Goal: Transaction & Acquisition: Purchase product/service

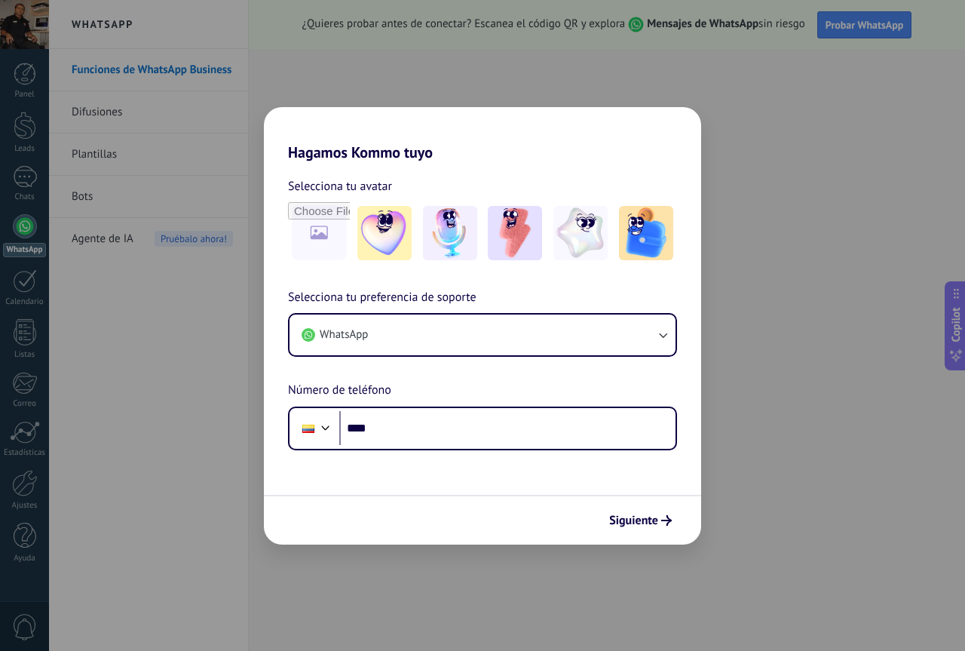
click at [23, 532] on div "Hagamos Kommo tuyo Selecciona tu avatar Selecciona tu preferencia de soporte Wh…" at bounding box center [482, 325] width 965 height 651
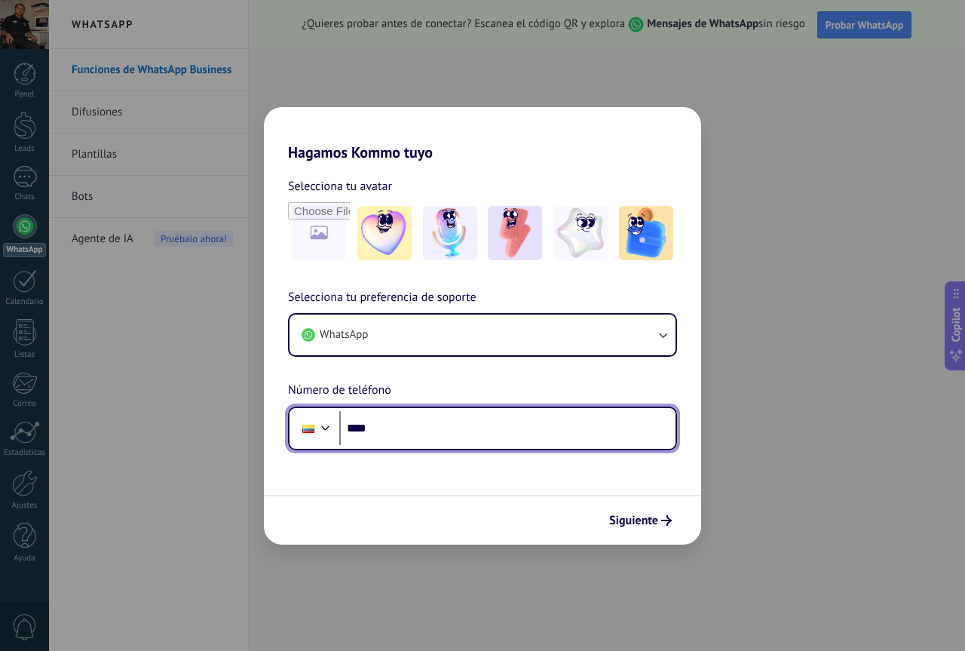
click at [403, 430] on input "****" at bounding box center [507, 428] width 336 height 35
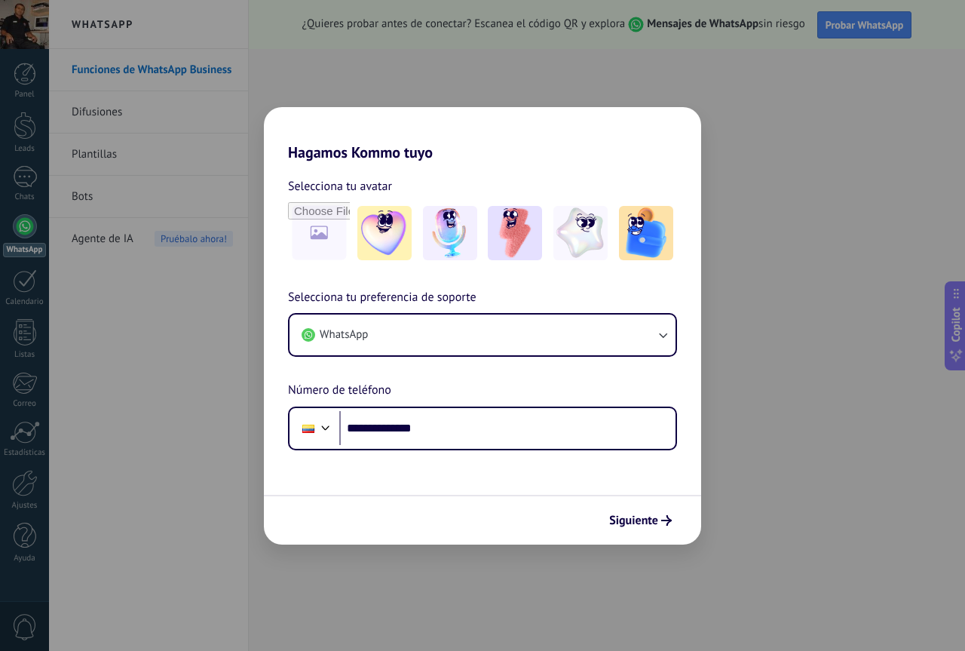
click at [654, 535] on div "Siguiente" at bounding box center [482, 520] width 437 height 50
click at [647, 517] on span "Siguiente" at bounding box center [633, 520] width 49 height 11
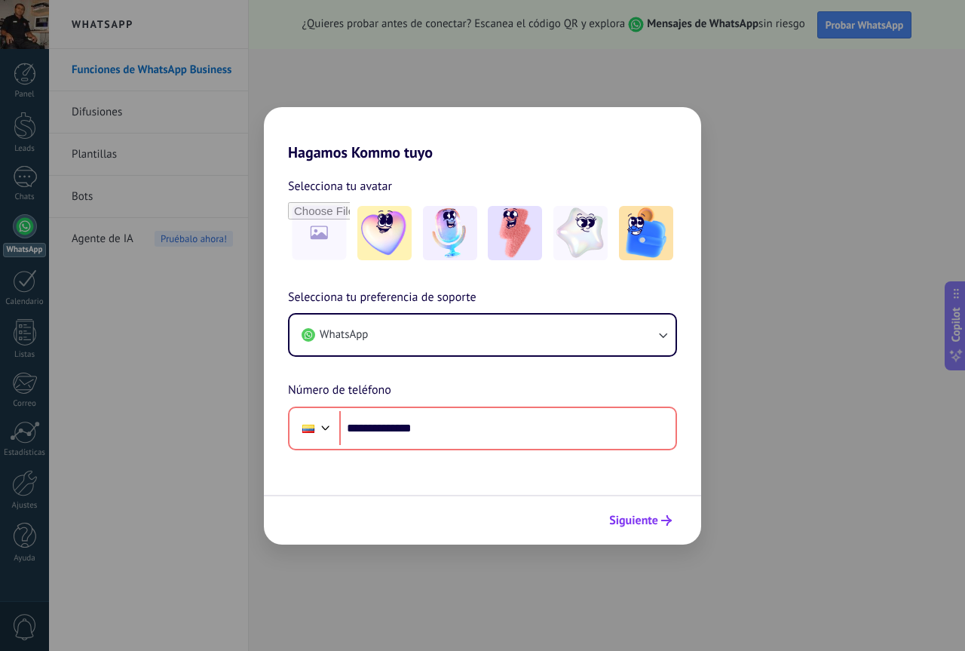
click at [644, 522] on span "Siguiente" at bounding box center [633, 520] width 49 height 11
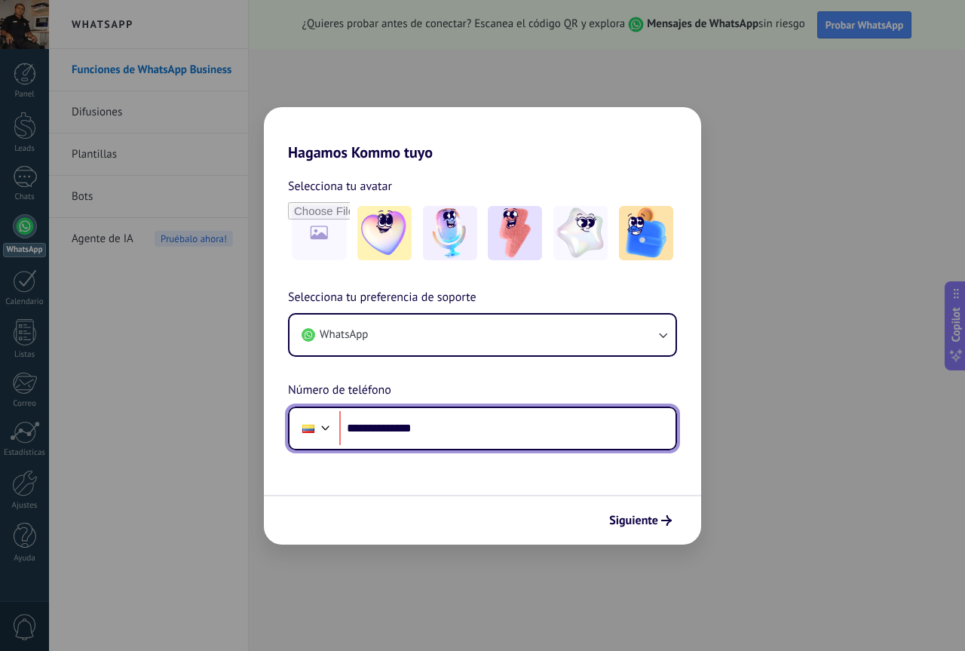
drag, startPoint x: 377, startPoint y: 425, endPoint x: 523, endPoint y: 432, distance: 146.5
click at [523, 432] on input "**********" at bounding box center [507, 428] width 336 height 35
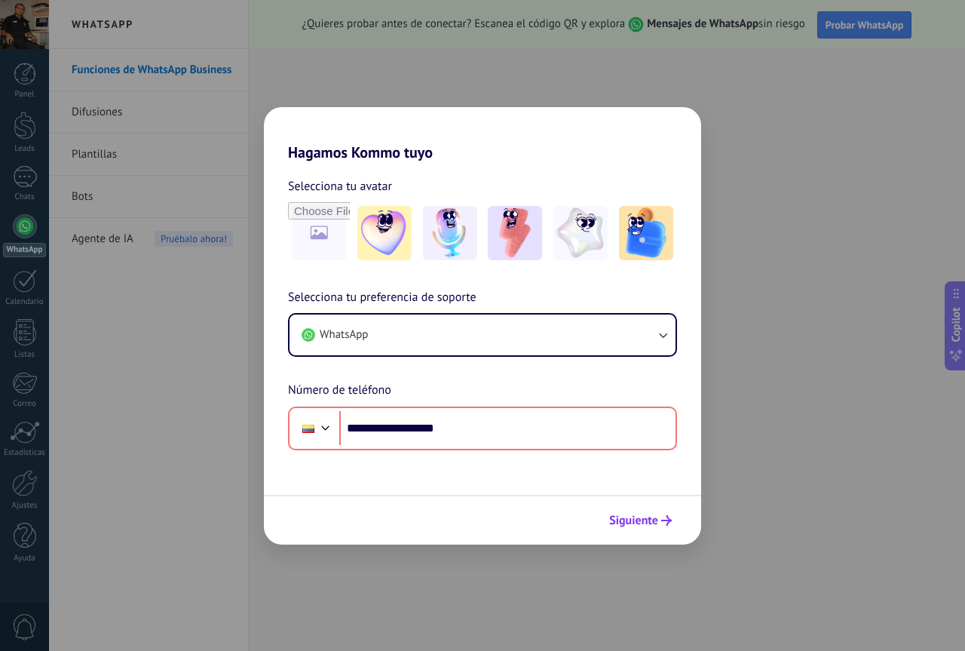
click at [654, 526] on span "Siguiente" at bounding box center [633, 520] width 49 height 11
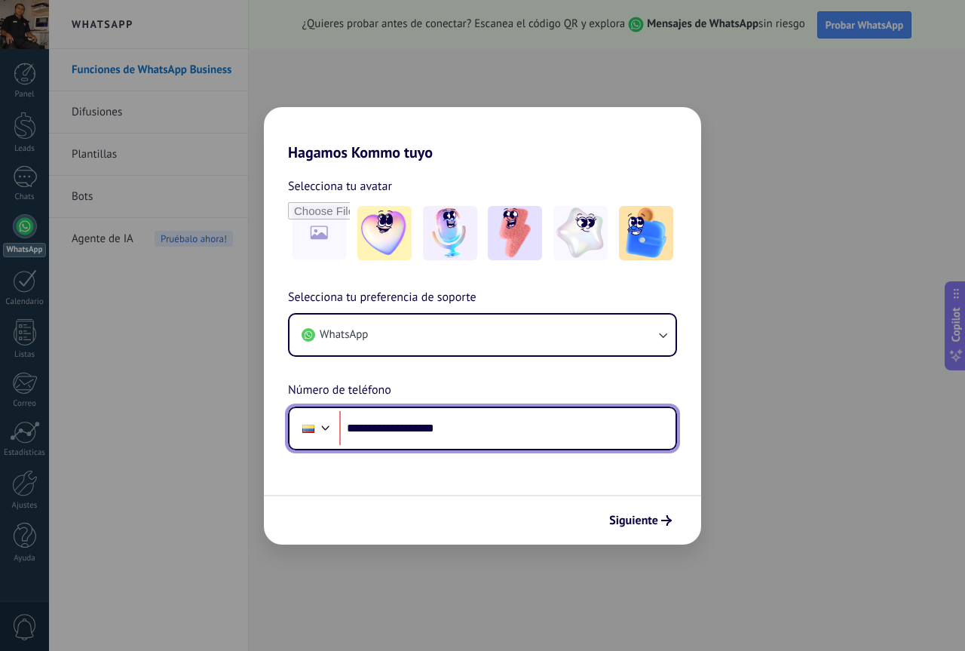
click at [380, 425] on input "**********" at bounding box center [507, 428] width 336 height 35
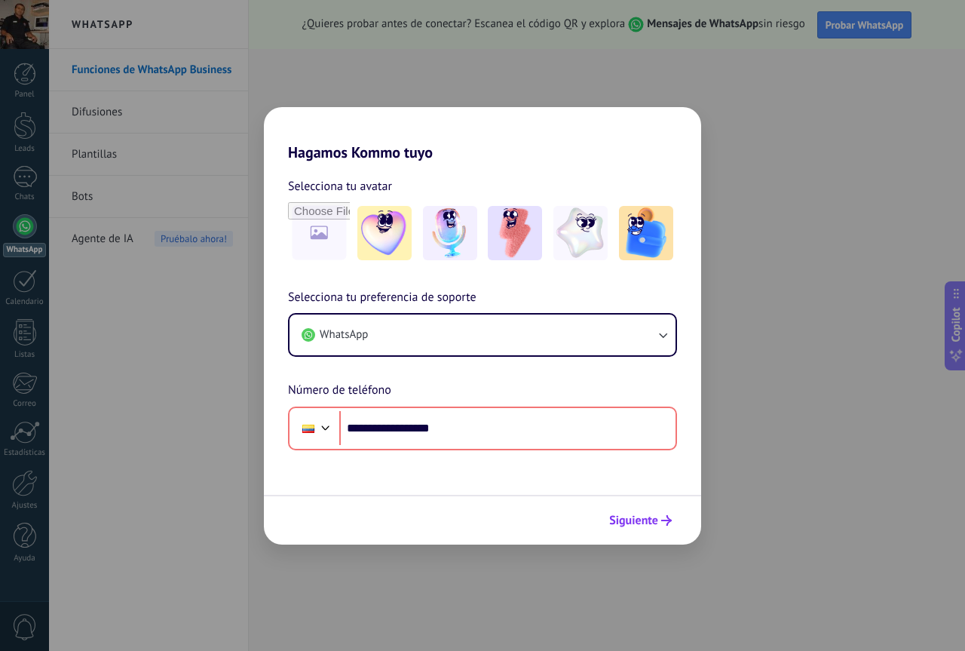
click at [670, 511] on button "Siguiente" at bounding box center [640, 520] width 76 height 26
click at [665, 513] on button "Siguiente" at bounding box center [640, 520] width 76 height 26
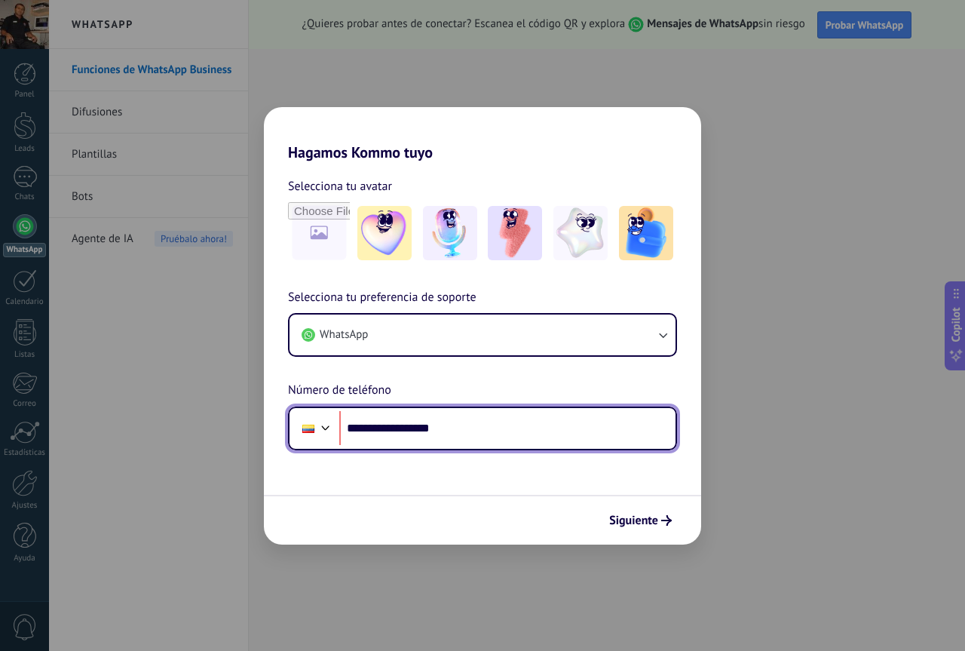
click at [398, 429] on input "**********" at bounding box center [507, 428] width 336 height 35
type input "**********"
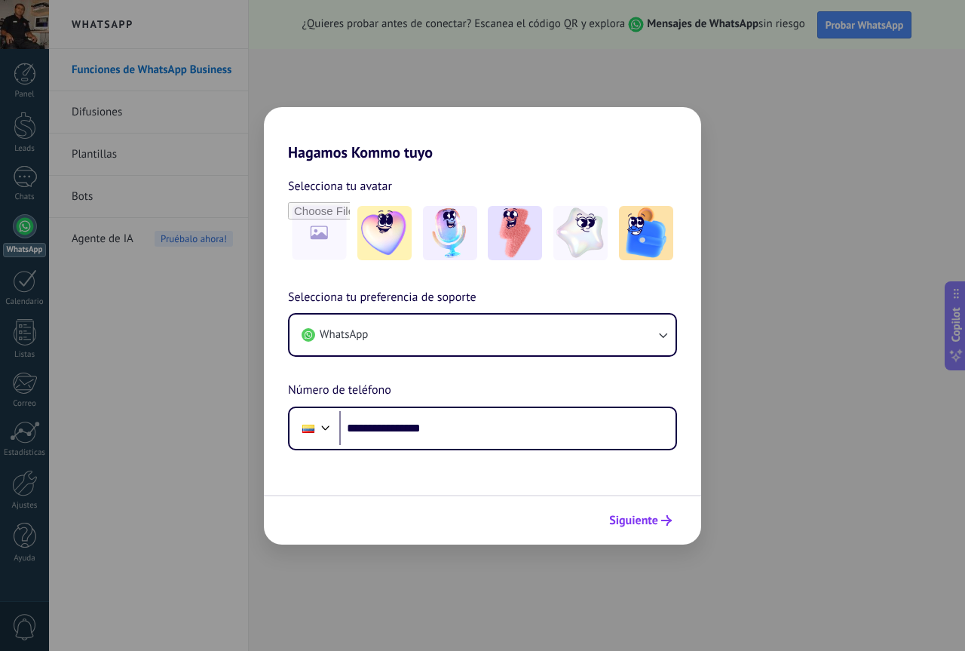
click at [653, 512] on button "Siguiente" at bounding box center [640, 520] width 76 height 26
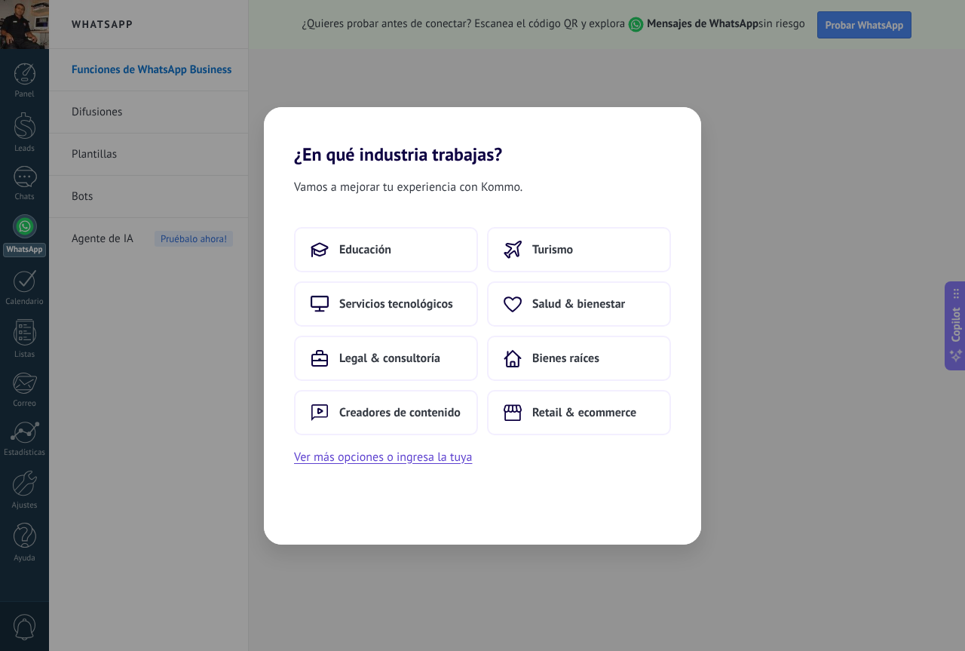
click at [814, 280] on div "¿En qué industria trabajas? Vamos a mejorar tu experiencia con Kommo. Educación…" at bounding box center [482, 325] width 965 height 651
click at [418, 300] on span "Servicios tecnológicos" at bounding box center [396, 303] width 114 height 15
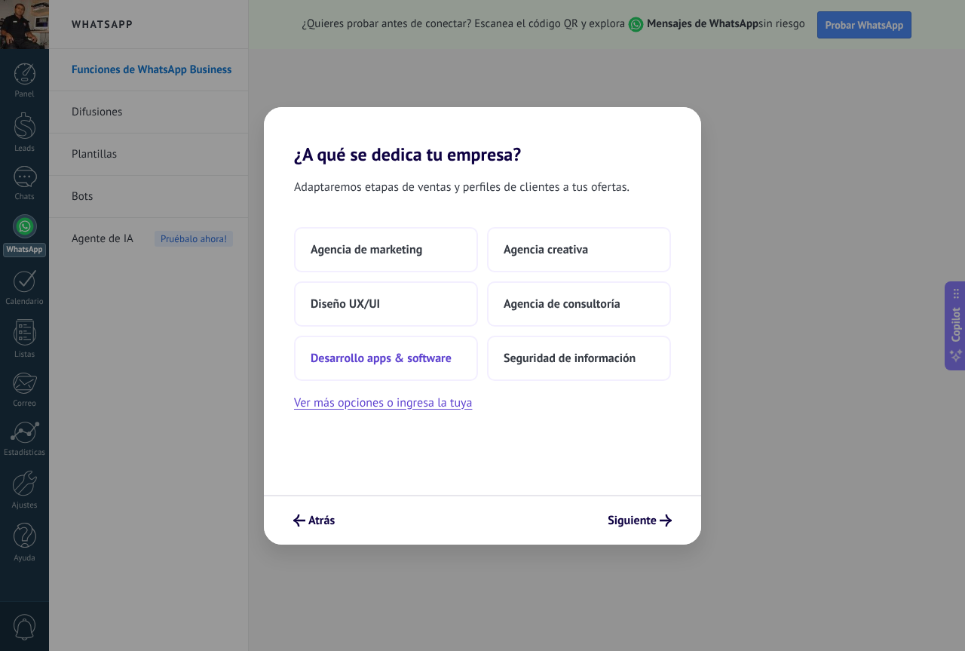
click at [413, 369] on button "Desarrollo apps & software" at bounding box center [386, 358] width 184 height 45
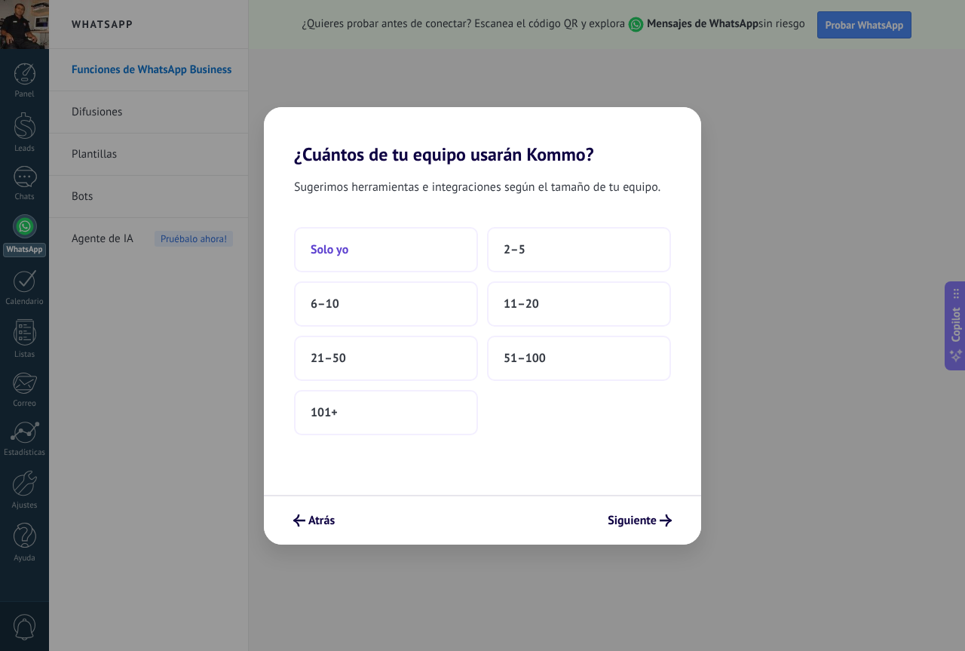
click at [423, 240] on button "Solo yo" at bounding box center [386, 249] width 184 height 45
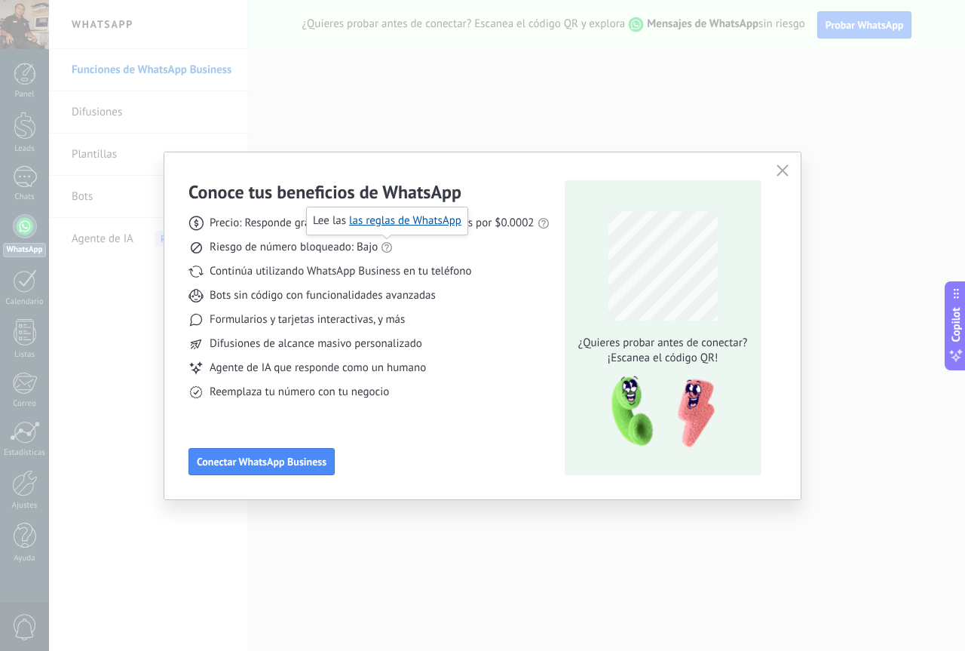
click at [388, 250] on icon at bounding box center [387, 247] width 12 height 12
click at [397, 225] on link "las reglas de WhatsApp" at bounding box center [405, 220] width 112 height 14
click at [780, 170] on icon "button" at bounding box center [783, 170] width 12 height 12
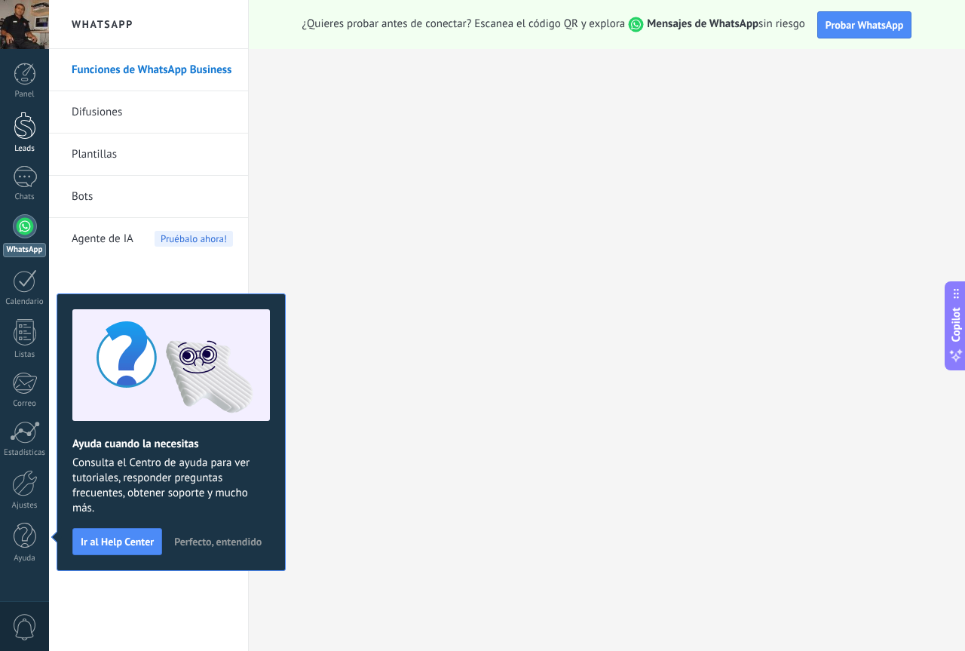
click at [35, 126] on div at bounding box center [25, 126] width 23 height 28
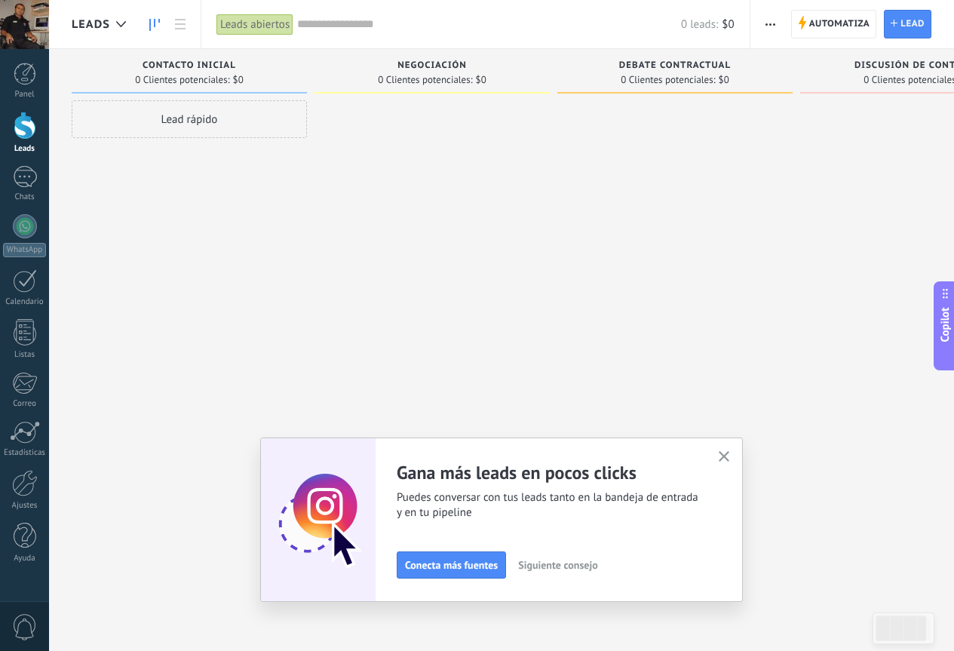
click at [723, 454] on button "button" at bounding box center [724, 457] width 19 height 20
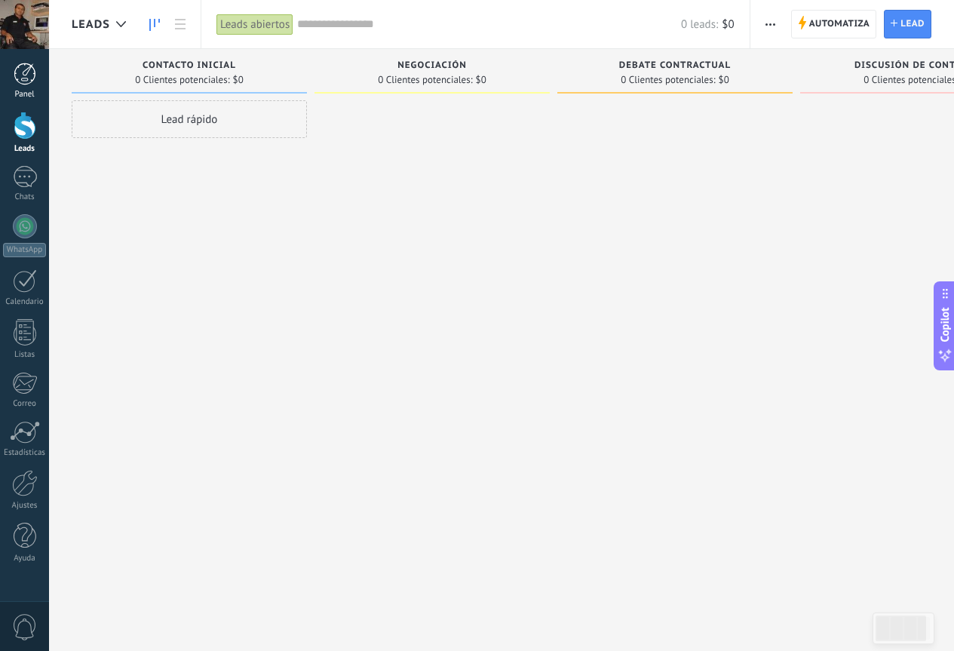
click at [23, 84] on div at bounding box center [25, 74] width 23 height 23
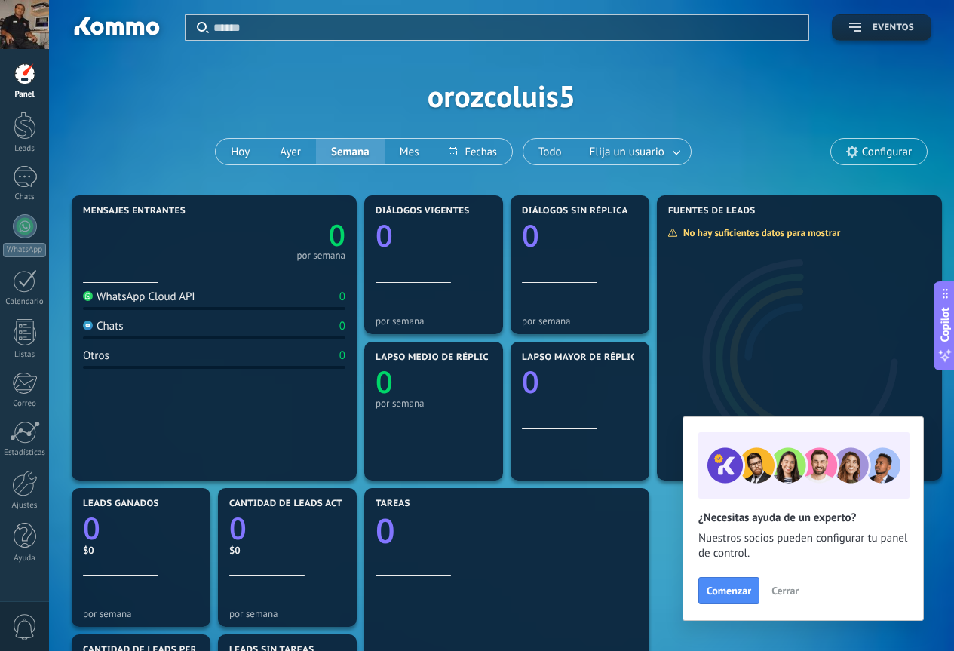
click at [869, 31] on span "Eventos" at bounding box center [881, 28] width 65 height 11
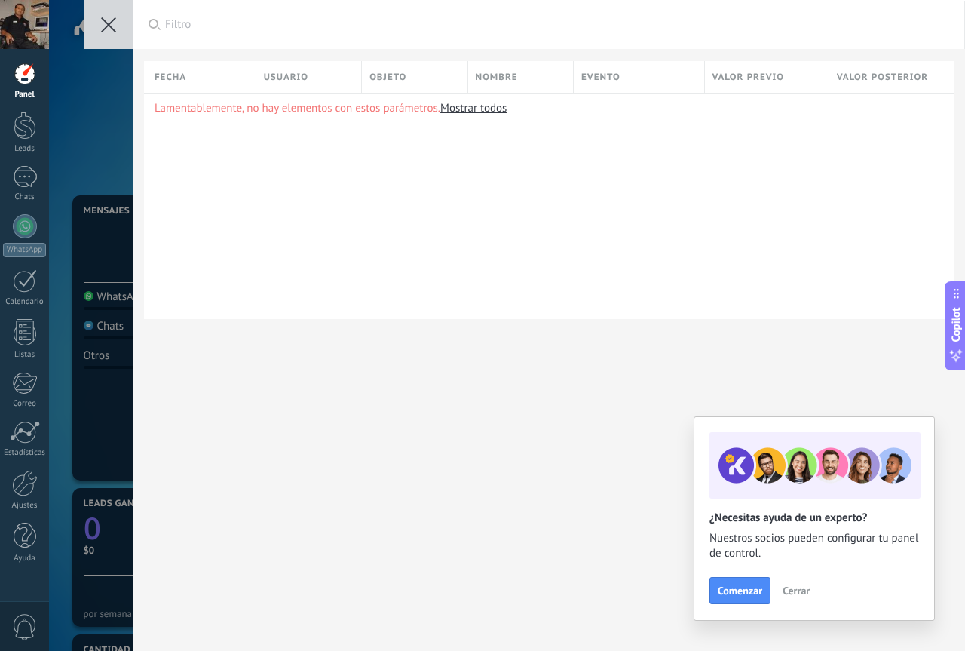
click at [101, 29] on icon at bounding box center [108, 24] width 15 height 15
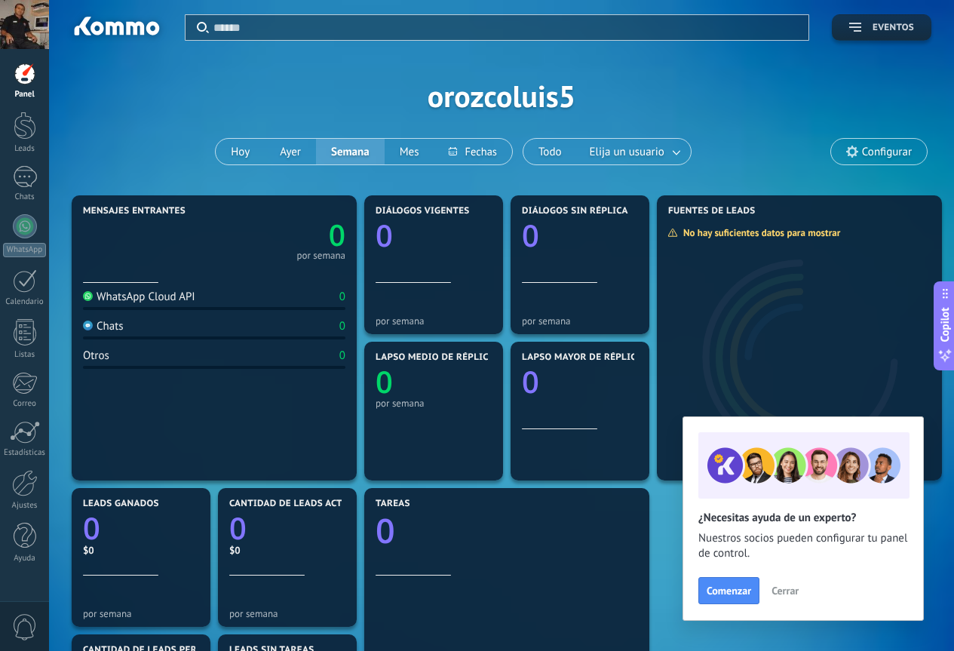
click at [845, 27] on button "Eventos" at bounding box center [882, 27] width 100 height 26
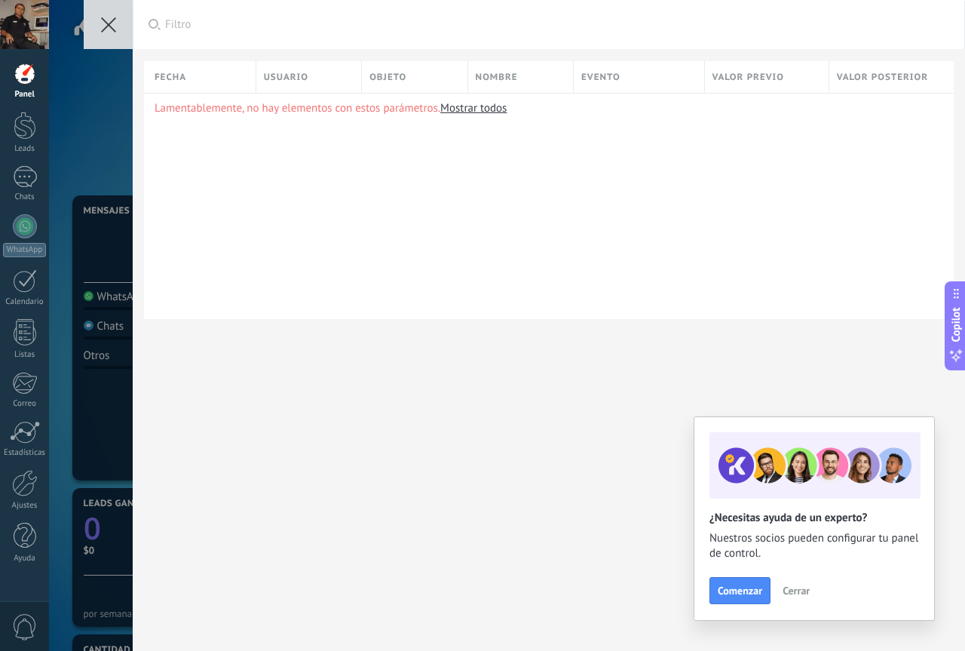
click at [79, 110] on div "Aplicar Filtro Todos los eventos Mis eventos Eventos de hoy Eventos de ayer Eve…" at bounding box center [507, 325] width 916 height 651
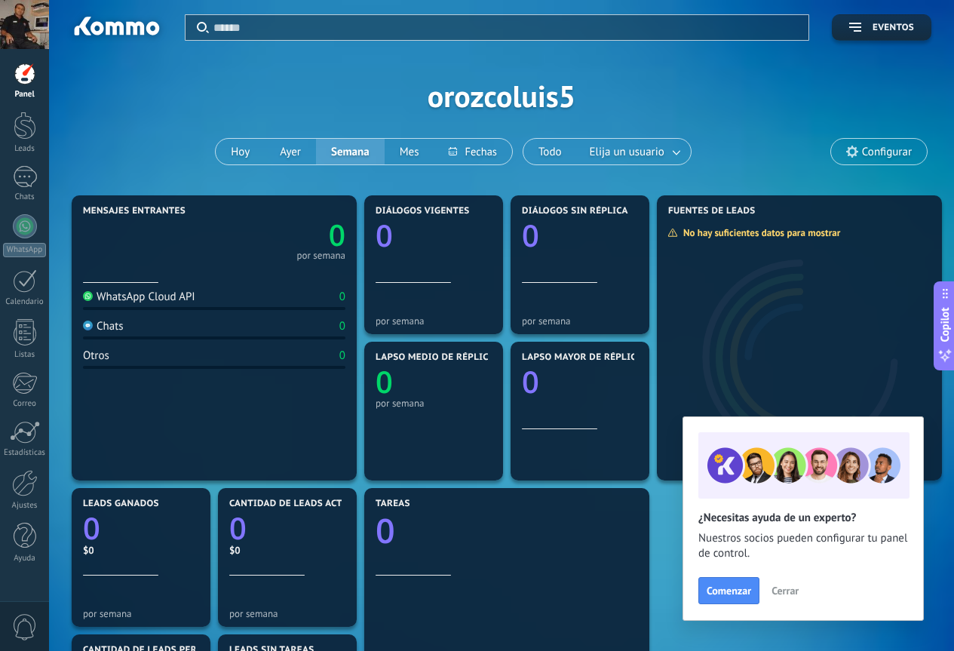
click at [793, 588] on span "Cerrar" at bounding box center [784, 590] width 27 height 11
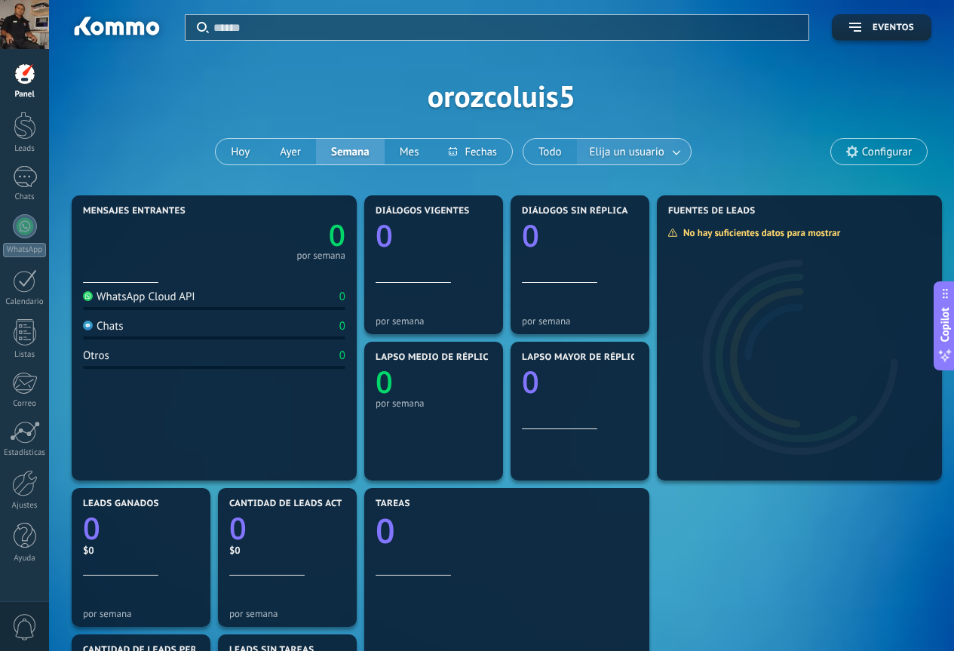
click at [660, 149] on span "Elija un usuario" at bounding box center [627, 152] width 81 height 20
click at [36, 170] on div at bounding box center [25, 177] width 24 height 22
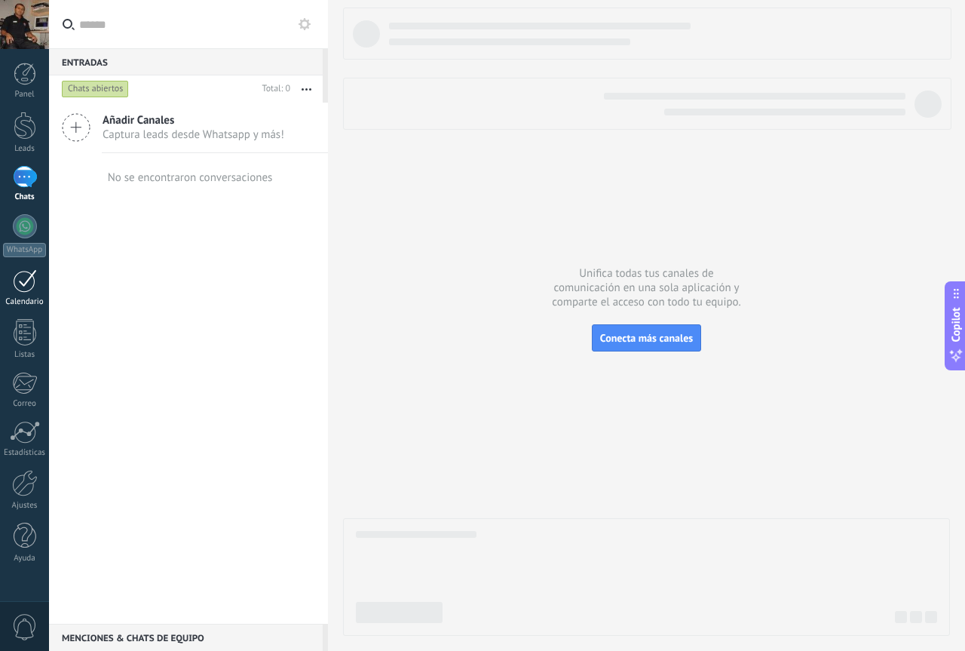
click at [29, 298] on div "Calendario" at bounding box center [25, 302] width 44 height 10
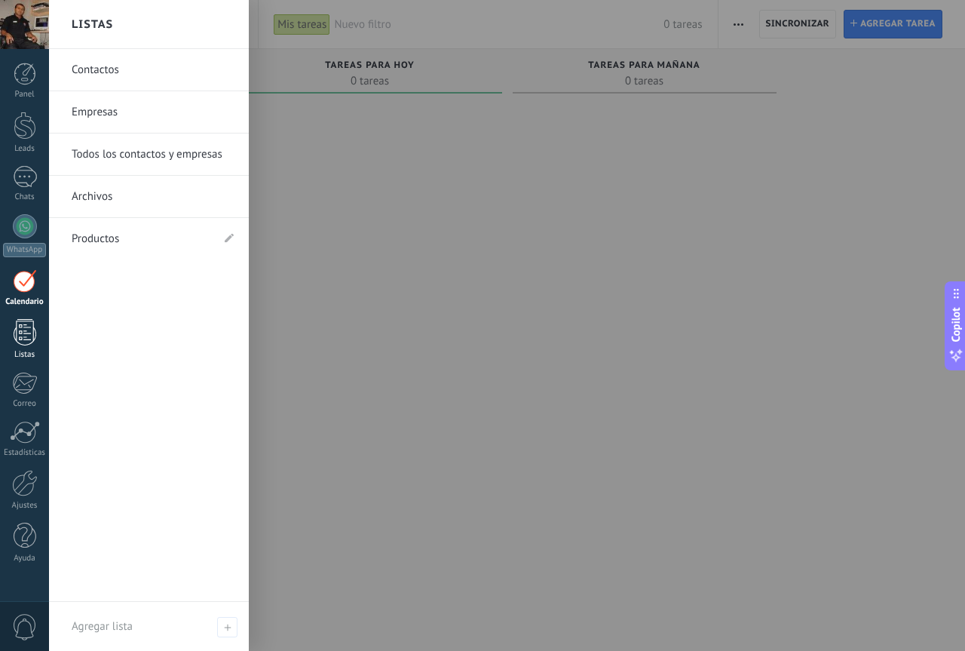
click at [37, 339] on link "Listas" at bounding box center [24, 339] width 49 height 41
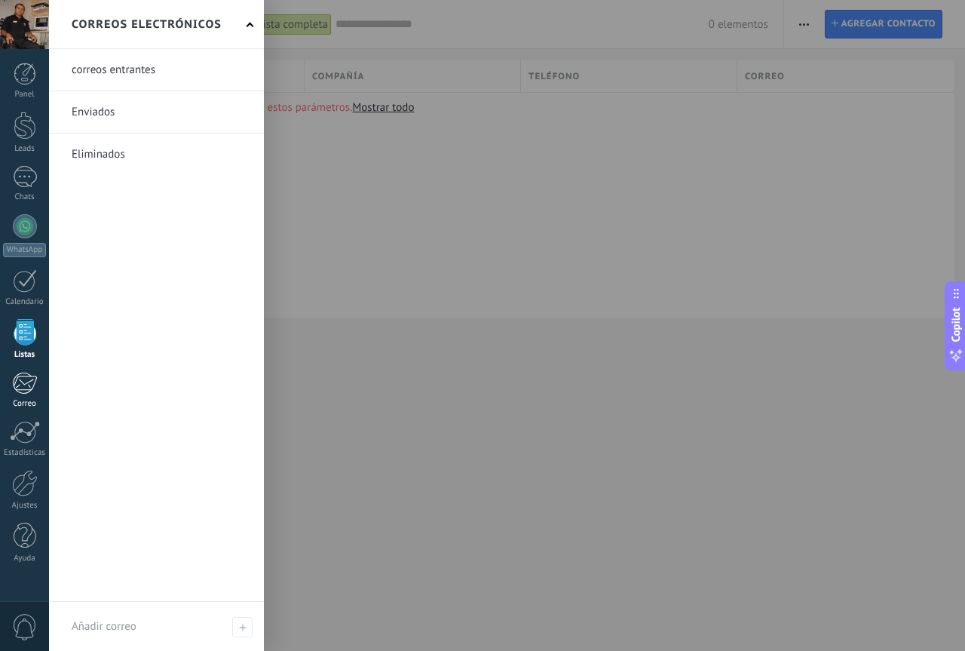
click at [23, 379] on div at bounding box center [24, 383] width 25 height 23
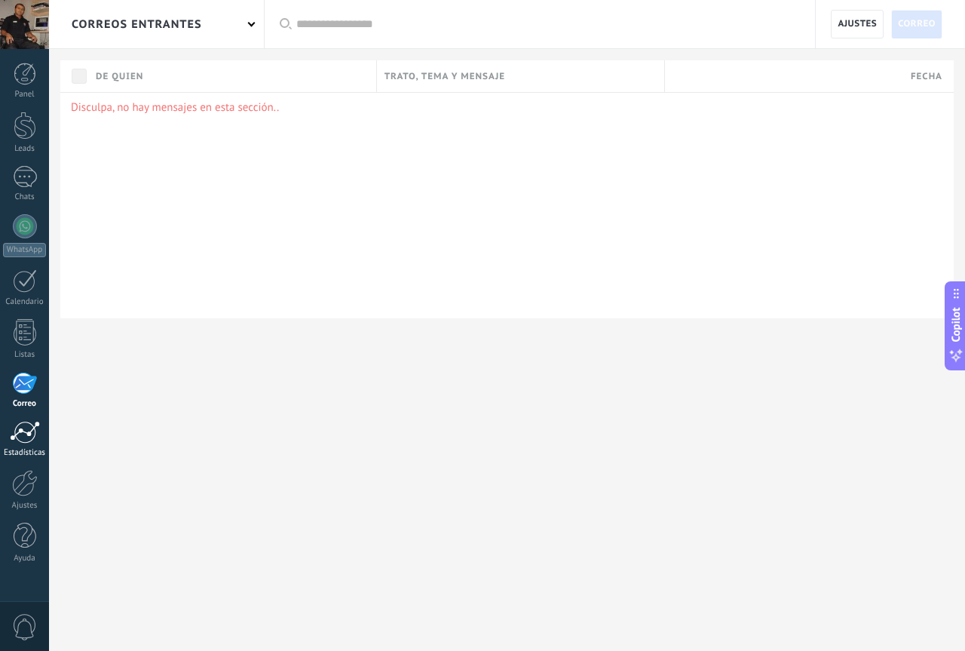
click at [32, 435] on div at bounding box center [25, 432] width 30 height 23
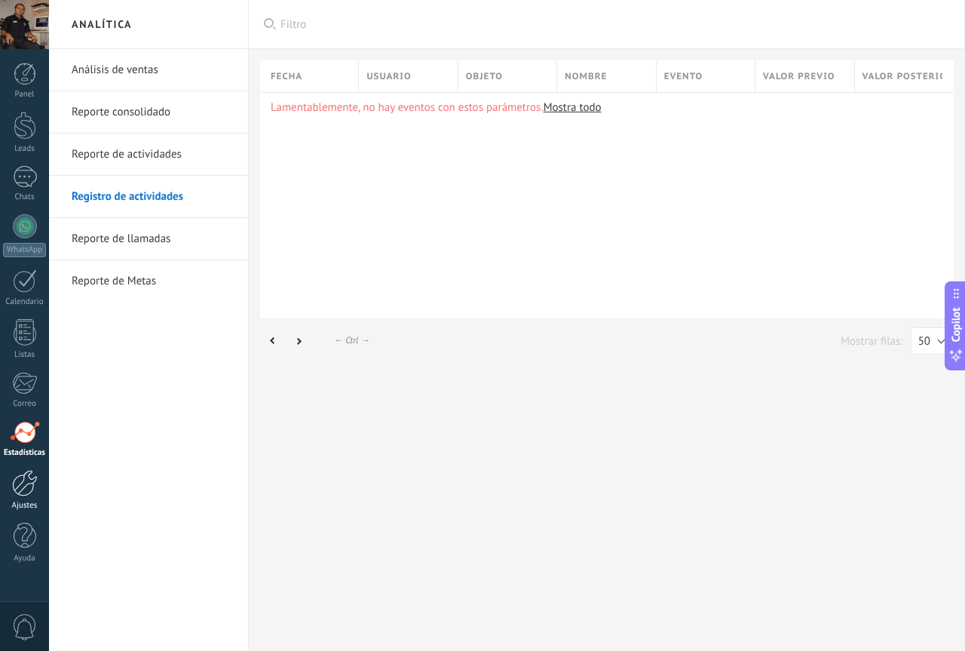
click at [15, 487] on div at bounding box center [25, 483] width 26 height 26
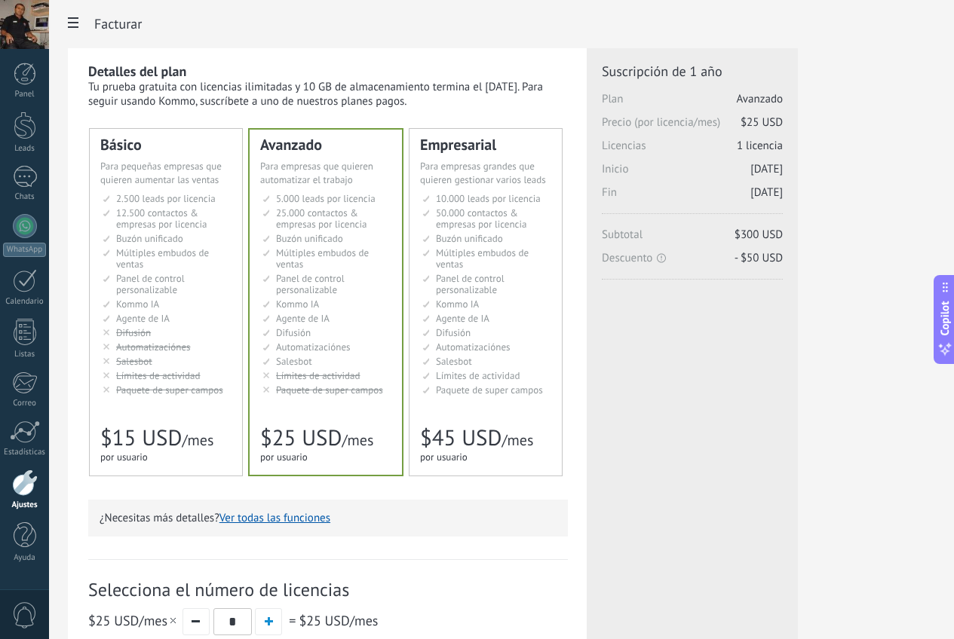
click at [231, 314] on li "AI-агент AI agent Agente de IA AI agent Agente de IA Agen AI AI Temsilcisi" at bounding box center [167, 318] width 129 height 11
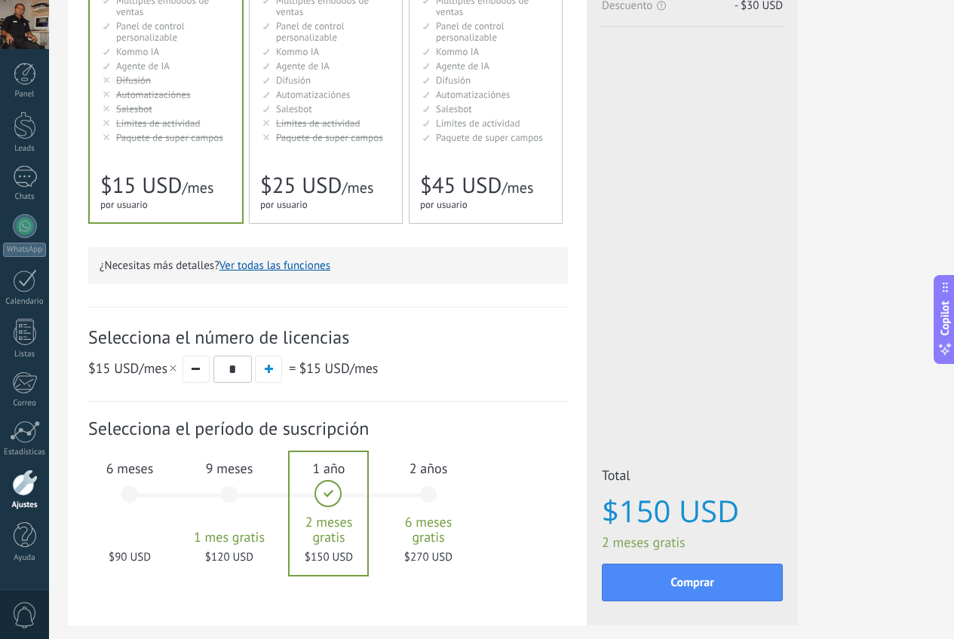
scroll to position [326, 0]
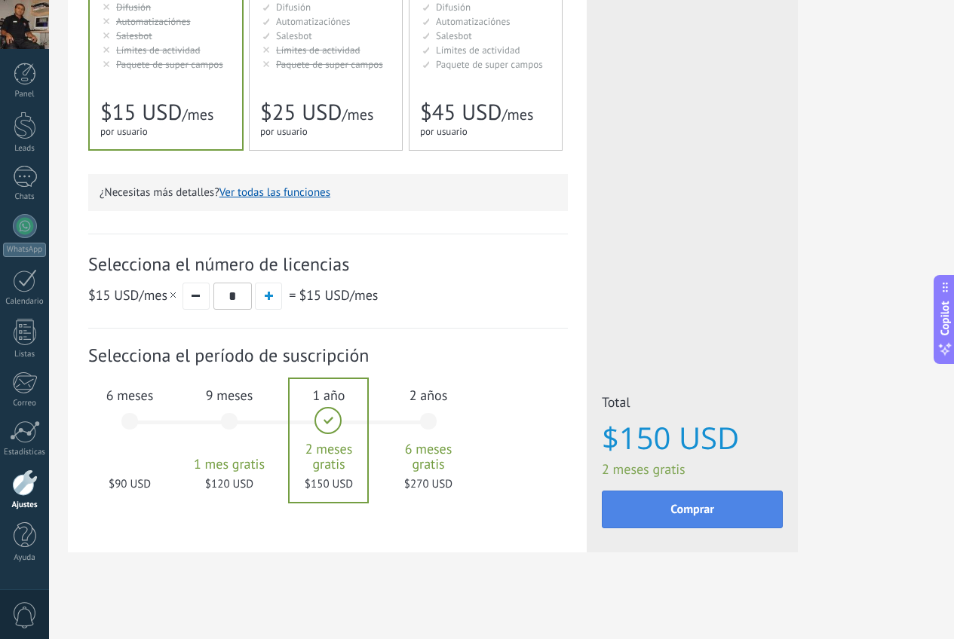
click at [783, 517] on button "Comprar" at bounding box center [692, 510] width 181 height 38
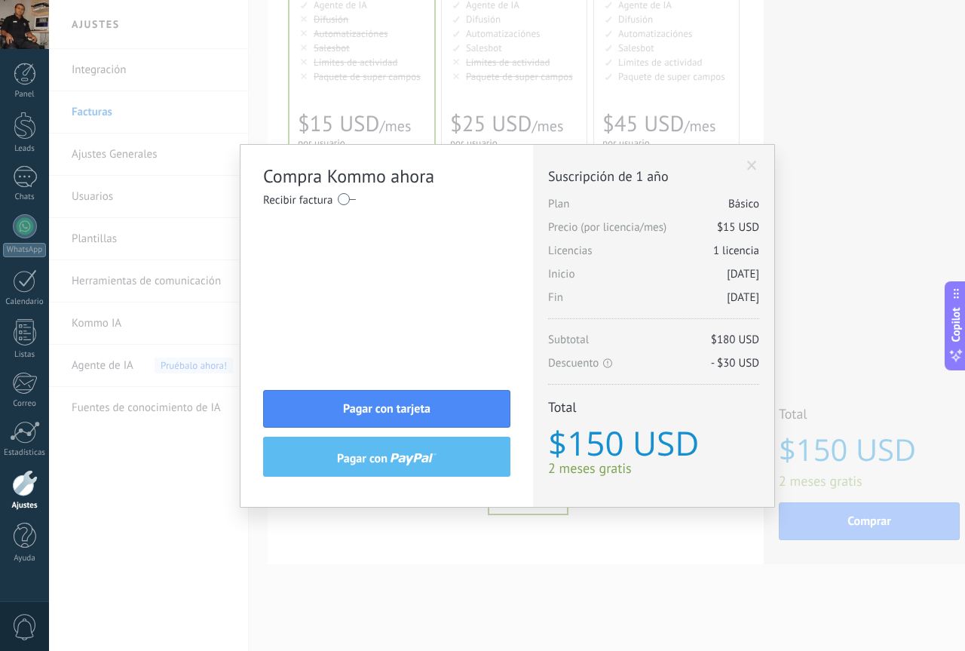
click at [752, 163] on span at bounding box center [752, 166] width 10 height 11
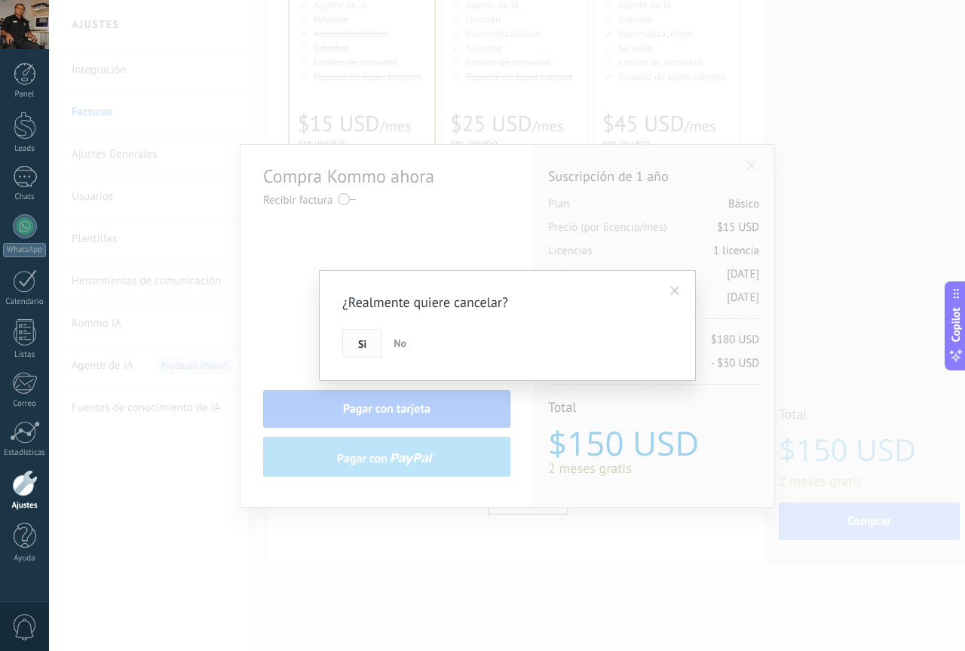
click at [361, 347] on span "Si" at bounding box center [362, 344] width 8 height 11
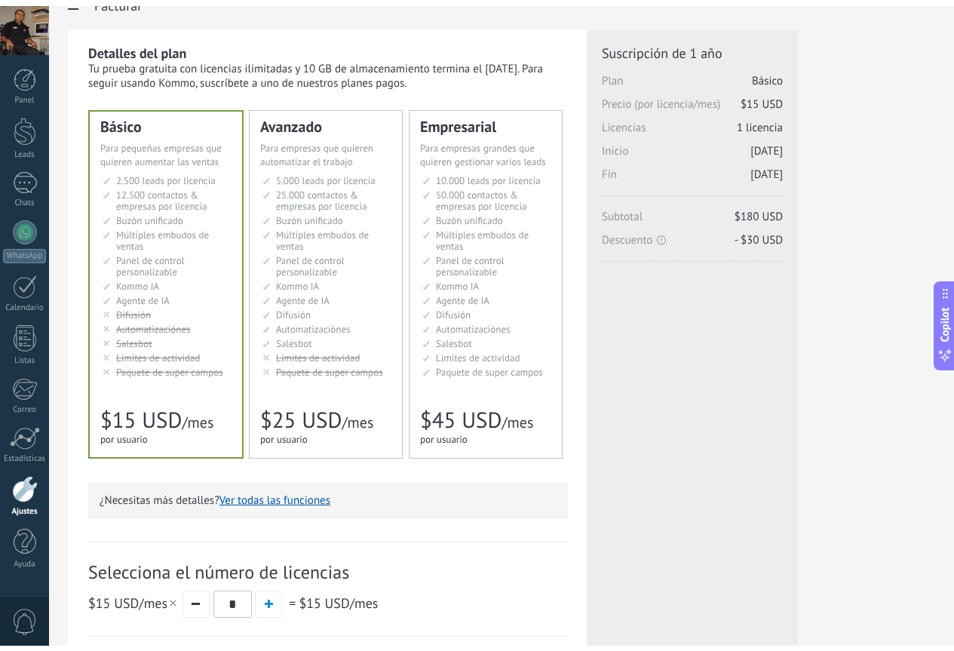
scroll to position [0, 0]
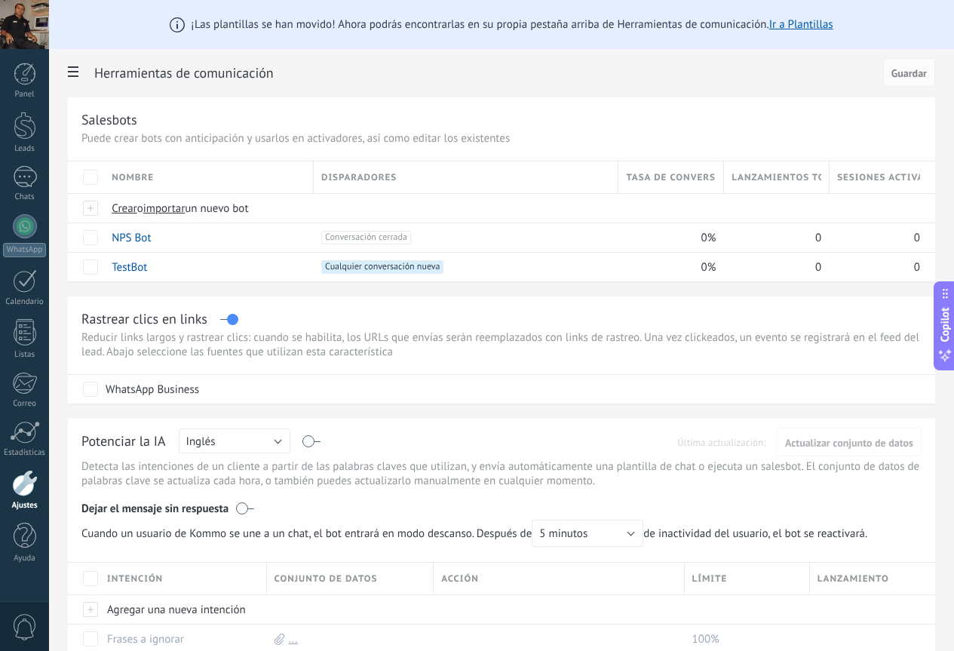
click at [30, 30] on div at bounding box center [24, 24] width 49 height 49
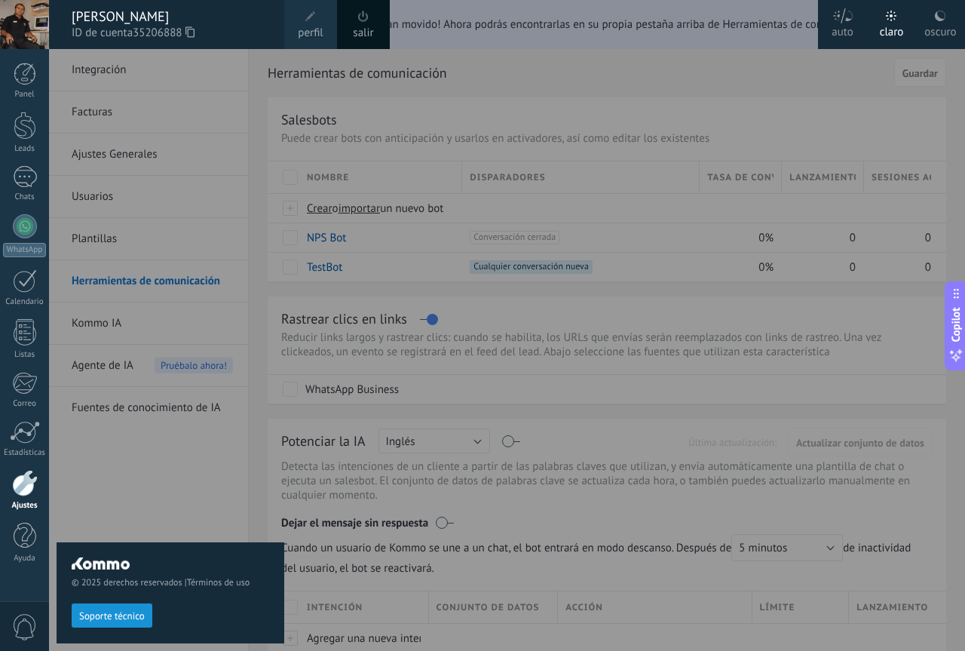
click at [359, 34] on link "salir" at bounding box center [363, 33] width 20 height 17
